Goal: Task Accomplishment & Management: Use online tool/utility

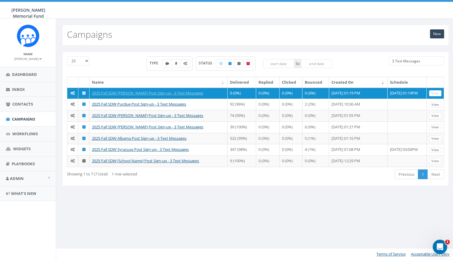
drag, startPoint x: 423, startPoint y: 60, endPoint x: 381, endPoint y: 59, distance: 42.0
click at [388, 60] on input "3 Text Messages" at bounding box center [415, 60] width 55 height 9
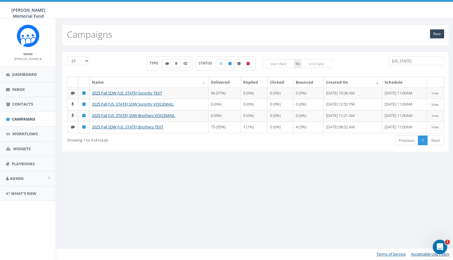
drag, startPoint x: 406, startPoint y: 61, endPoint x: 378, endPoint y: 59, distance: 28.8
click at [388, 60] on input "alabama" at bounding box center [415, 60] width 55 height 9
type input "r"
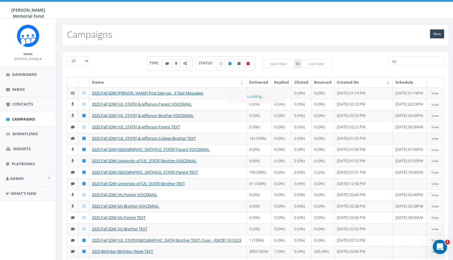
type input "a"
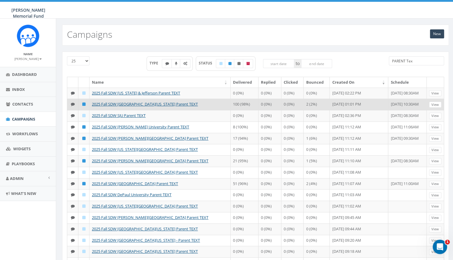
type input "PARENT Tex"
click at [149, 110] on td "2025 Fall SDW University of Kansas Parent TEXT" at bounding box center [159, 104] width 141 height 11
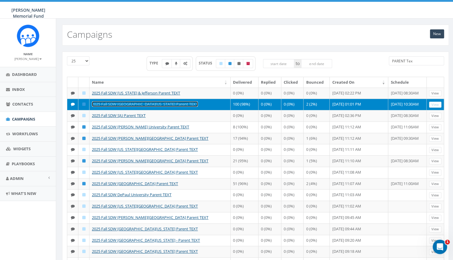
click at [149, 107] on link "2025 Fall SDW University of Kansas Parent TEXT" at bounding box center [145, 103] width 106 height 5
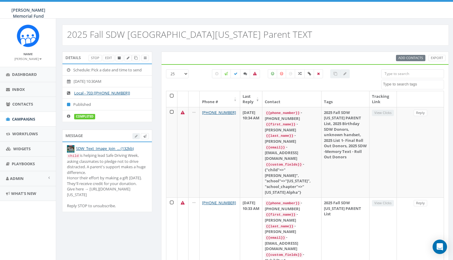
select select
click at [93, 201] on div "child is helping lead Safe Driving Week, asking classmates to pledge not to dri…" at bounding box center [107, 181] width 80 height 56
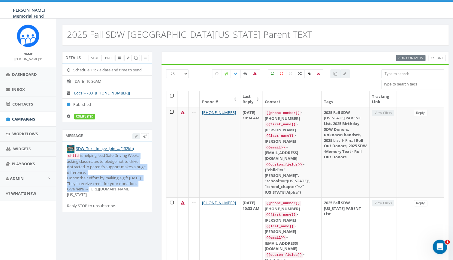
drag, startPoint x: 89, startPoint y: 189, endPoint x: 80, endPoint y: 156, distance: 34.7
click at [80, 157] on div "child is helping lead Safe Driving Week, asking classmates to pledge not to dri…" at bounding box center [107, 181] width 80 height 56
copy div "is helping lead Safe Driving Week, asking classmates to pledge not to drive dis…"
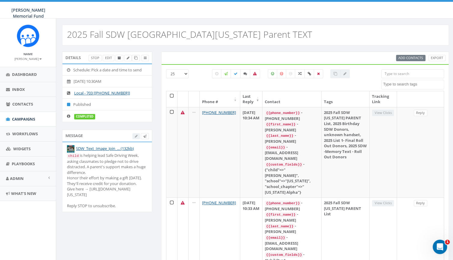
click at [410, 76] on input "search" at bounding box center [412, 73] width 63 height 9
click at [22, 120] on span "Campaigns" at bounding box center [23, 118] width 23 height 5
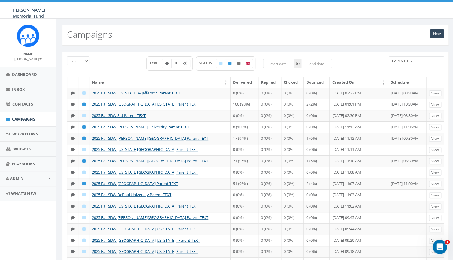
drag, startPoint x: 417, startPoint y: 60, endPoint x: 367, endPoint y: 59, distance: 50.4
click at [388, 59] on input "PARENT Tex" at bounding box center [415, 60] width 55 height 9
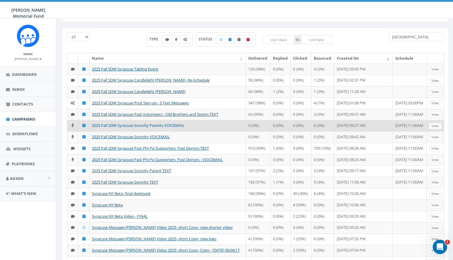
scroll to position [29, 0]
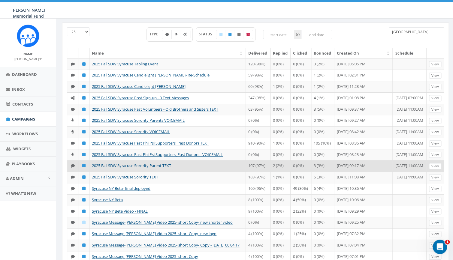
type input "syracuse"
click at [137, 168] on link "2025 Fall SDW Syracuse Sorority Parent TEXT" at bounding box center [131, 165] width 79 height 5
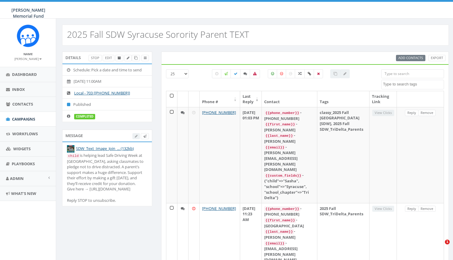
select select
drag, startPoint x: 94, startPoint y: 201, endPoint x: 80, endPoint y: 155, distance: 47.7
click at [80, 155] on div "child is helping lead Safe Driving Week at [GEOGRAPHIC_DATA], asking classmates…" at bounding box center [107, 178] width 80 height 50
copy div "is helping lead Safe Driving Week at [GEOGRAPHIC_DATA], asking classmates to pl…"
